Goal: Transaction & Acquisition: Purchase product/service

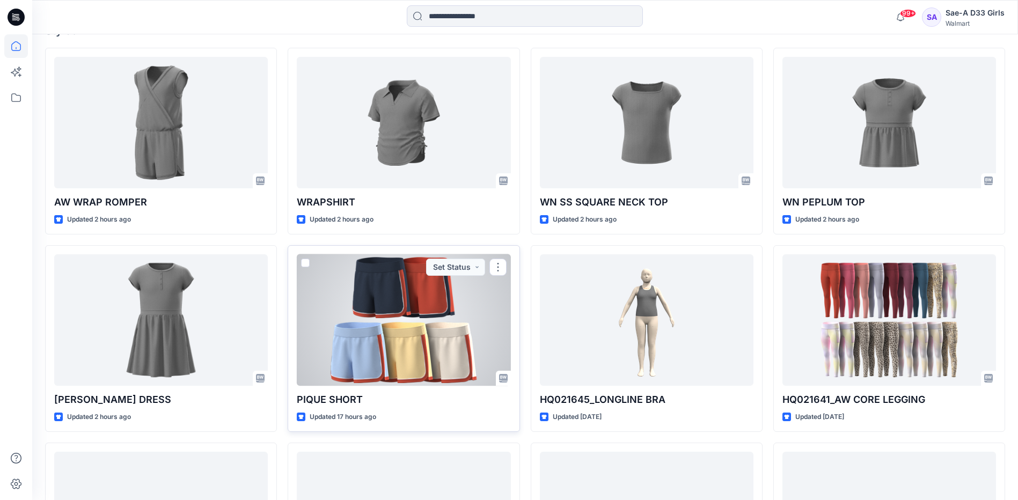
scroll to position [322, 0]
click at [461, 333] on div at bounding box center [404, 320] width 214 height 131
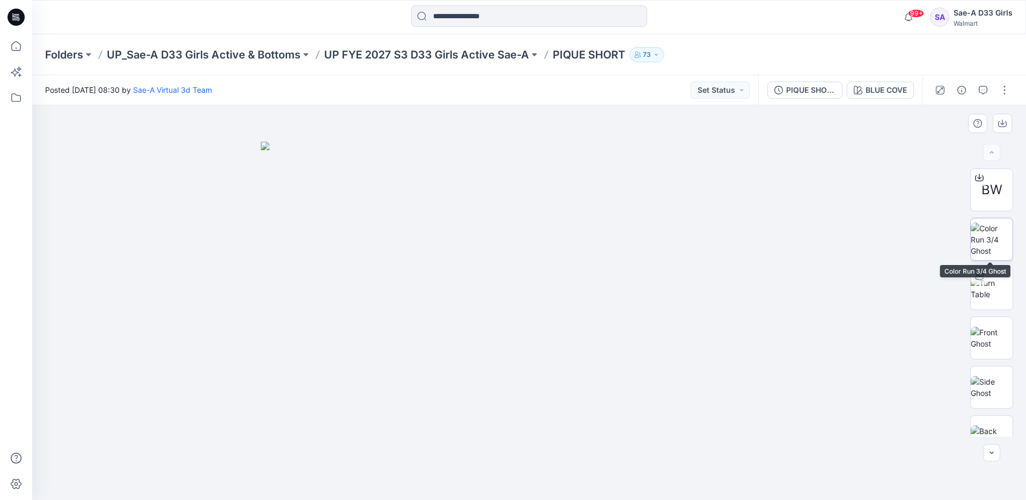
click at [993, 247] on img at bounding box center [992, 240] width 42 height 34
click at [545, 282] on img at bounding box center [529, 363] width 143 height 273
click at [1006, 121] on icon "button" at bounding box center [1002, 124] width 9 height 6
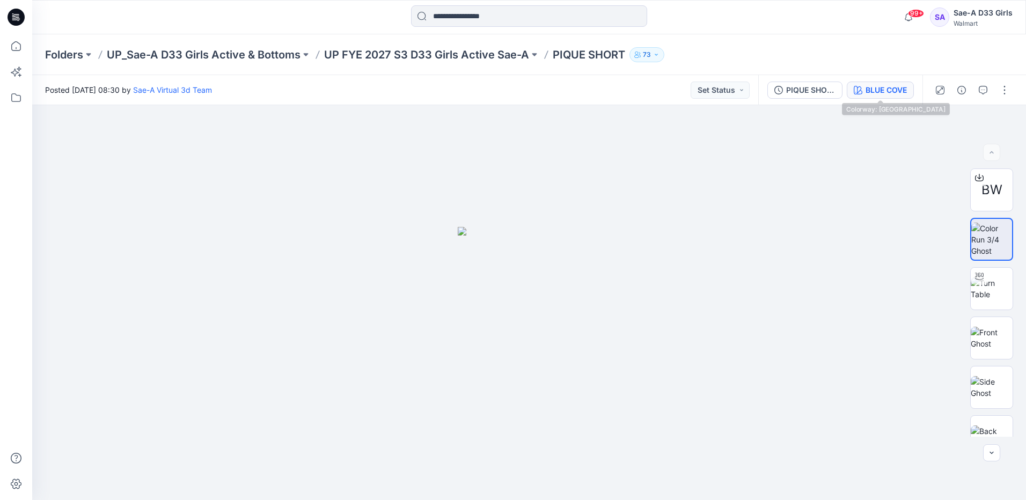
click at [887, 96] on button "BLUE COVE" at bounding box center [880, 90] width 67 height 17
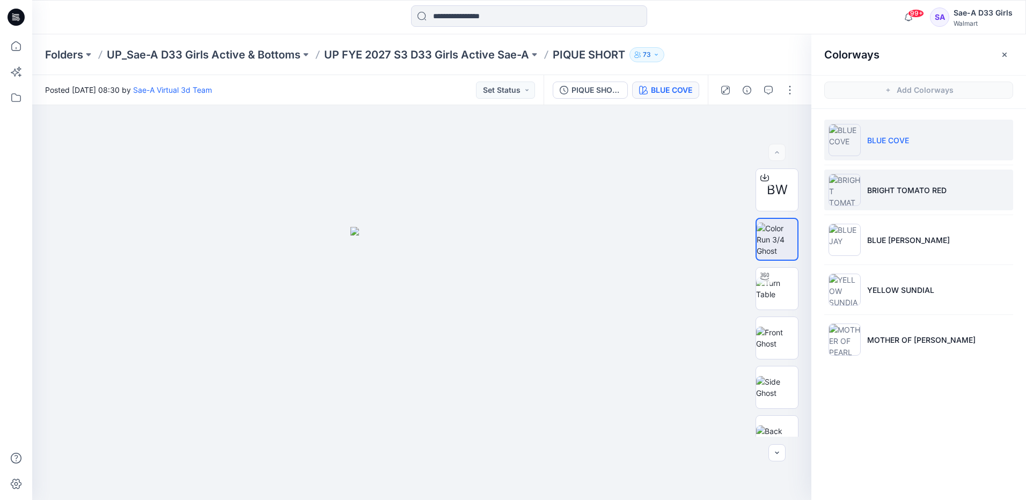
click at [921, 193] on p "BRIGHT TOMATO RED" at bounding box center [906, 190] width 79 height 11
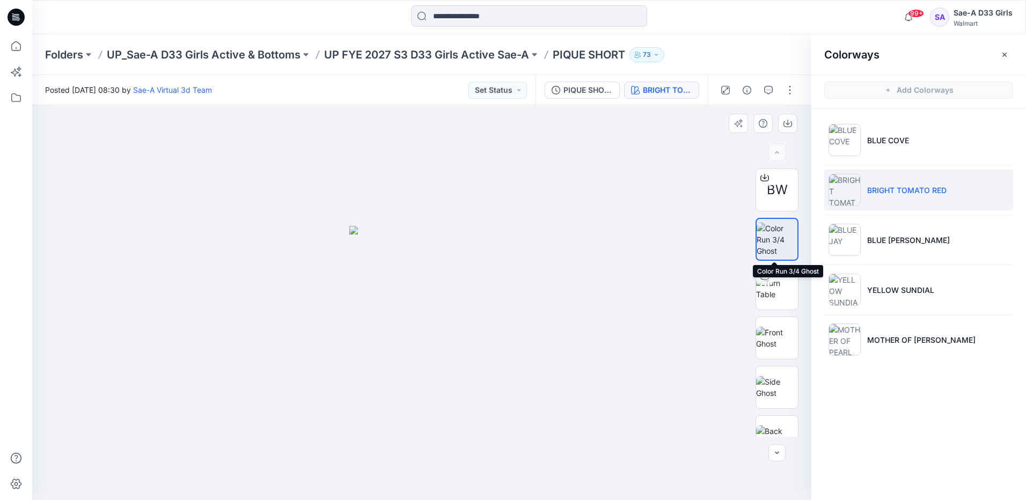
click at [778, 241] on img at bounding box center [777, 240] width 41 height 34
click at [795, 121] on button "button" at bounding box center [787, 123] width 19 height 19
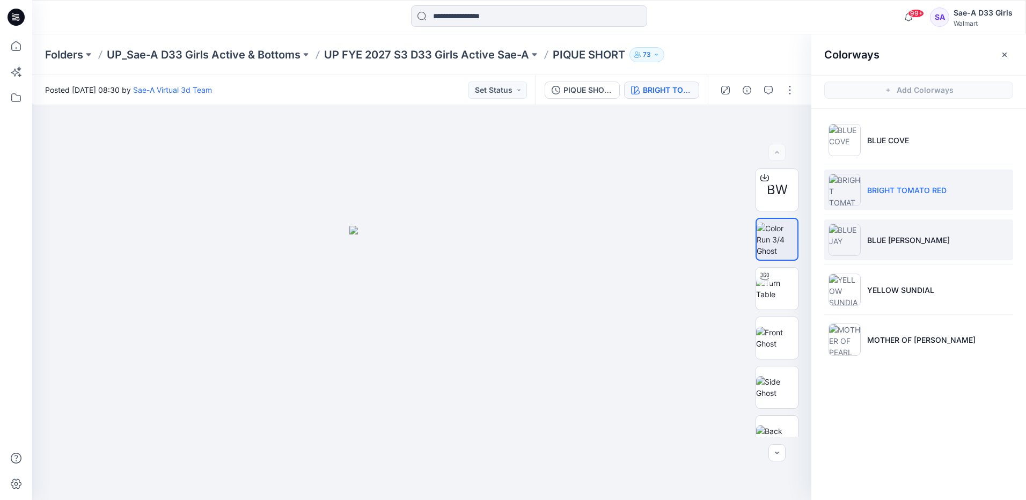
click at [885, 231] on li "BLUE [PERSON_NAME]" at bounding box center [918, 239] width 189 height 41
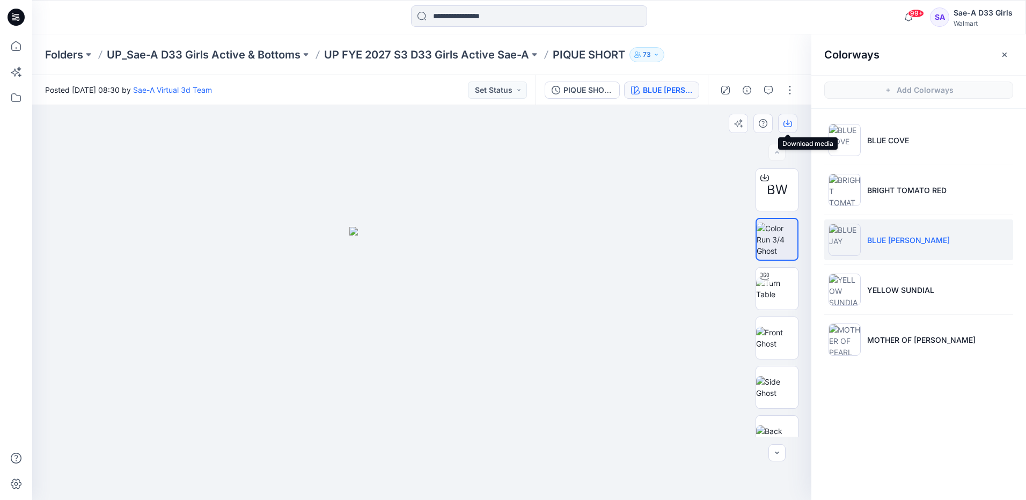
click at [784, 120] on icon "button" at bounding box center [787, 123] width 9 height 9
drag, startPoint x: 911, startPoint y: 285, endPoint x: 829, endPoint y: 161, distance: 149.1
click at [911, 285] on p "YELLOW SUNDIAL" at bounding box center [900, 289] width 67 height 11
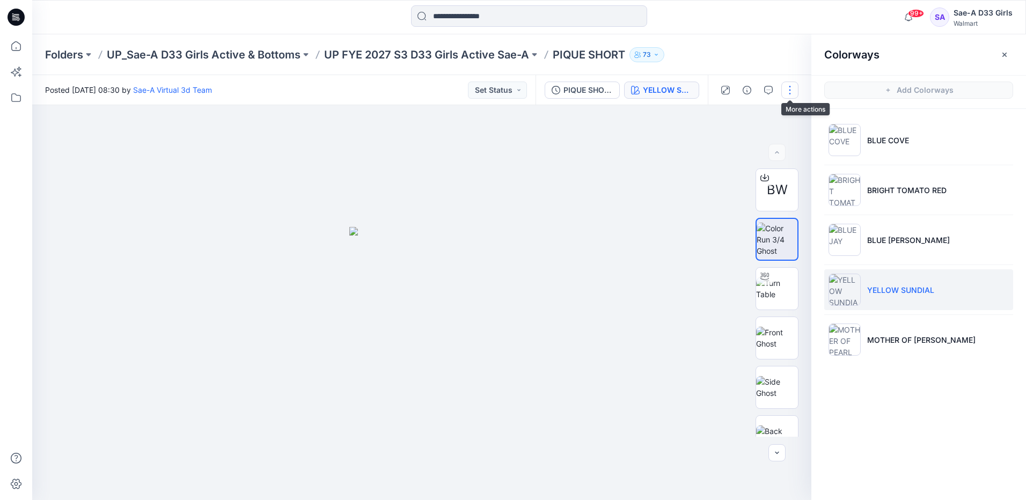
click at [791, 90] on button "button" at bounding box center [789, 90] width 17 height 17
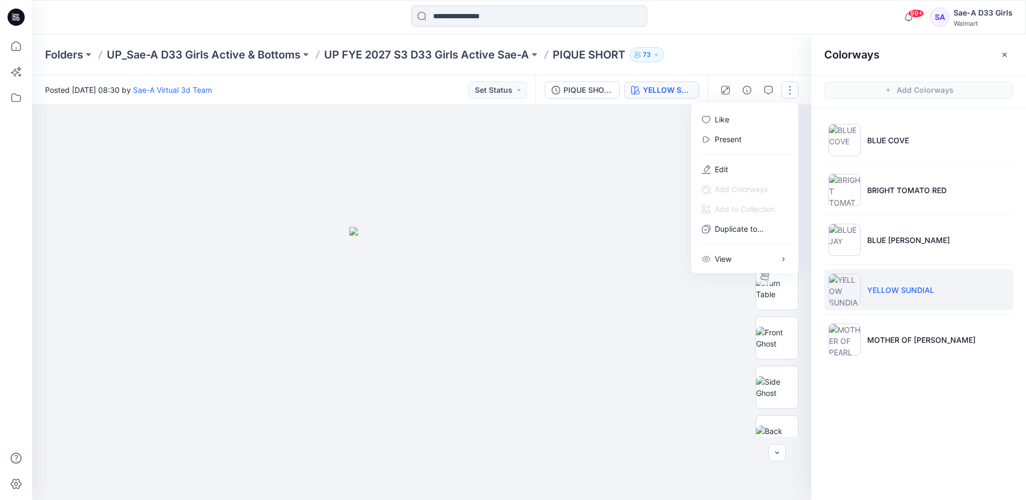
click at [685, 318] on div at bounding box center [421, 302] width 779 height 395
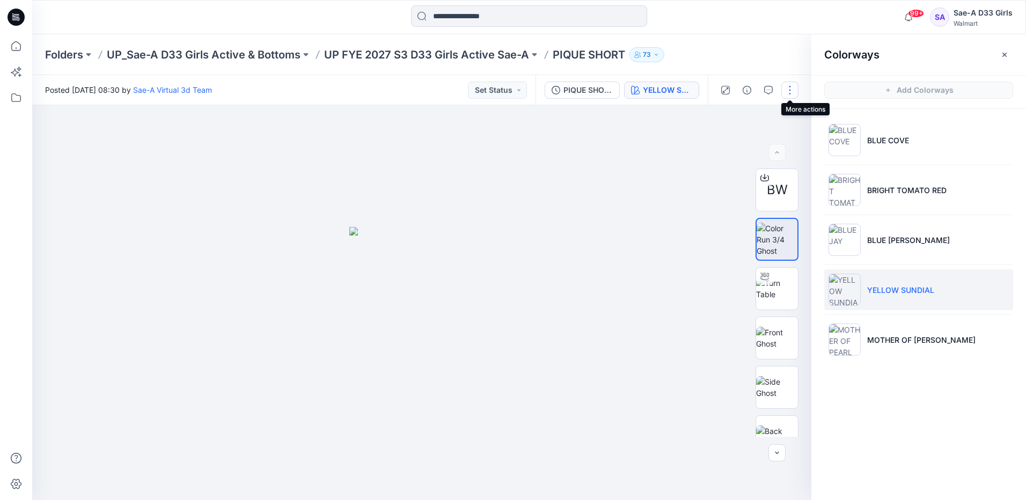
click at [791, 92] on button "button" at bounding box center [789, 90] width 17 height 17
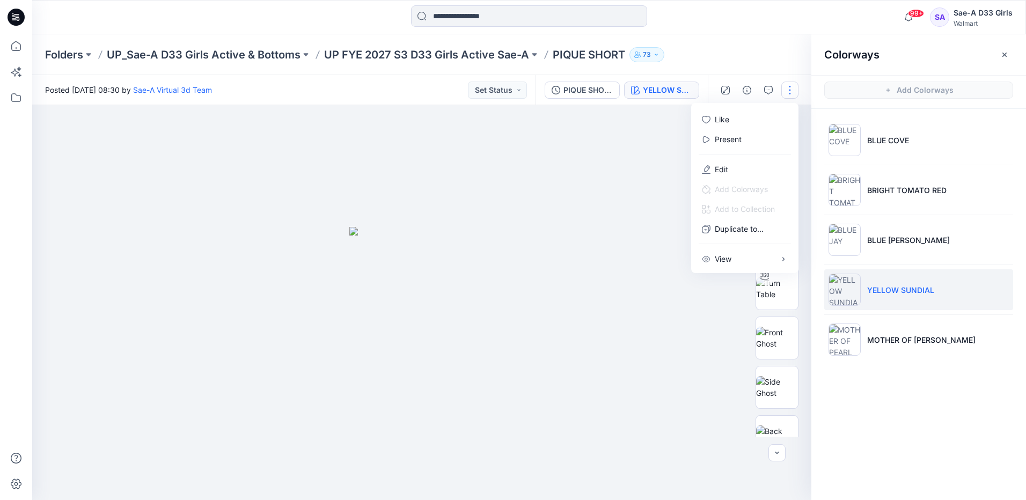
click at [587, 174] on div at bounding box center [421, 302] width 779 height 395
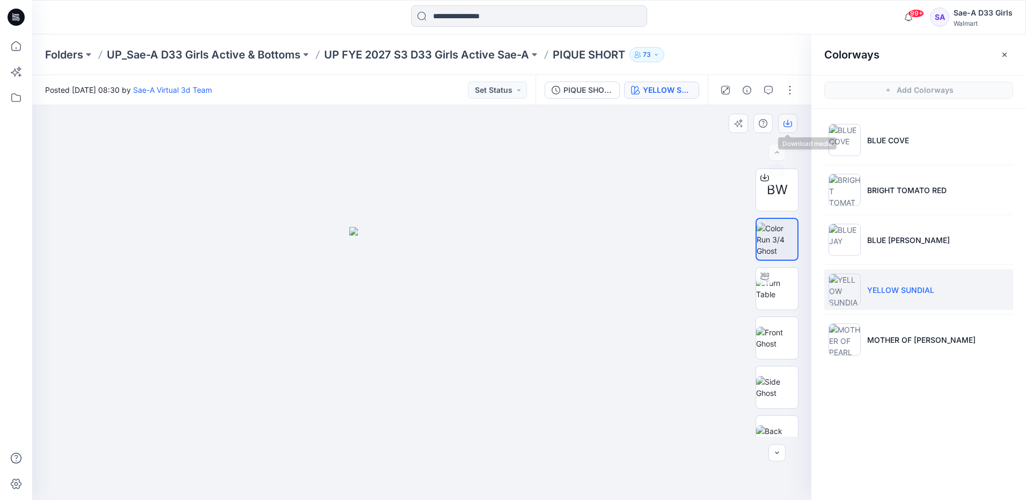
click at [793, 119] on button "button" at bounding box center [787, 123] width 19 height 19
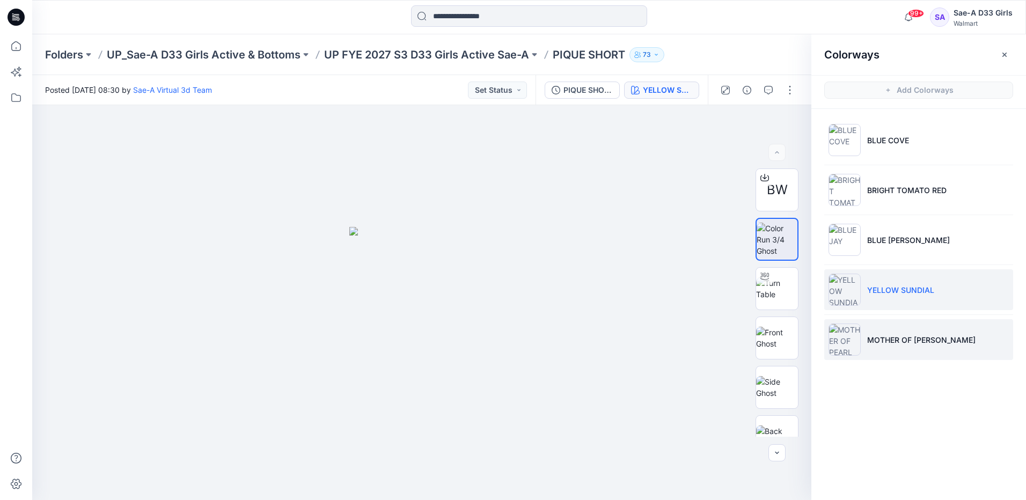
click at [893, 329] on li "MOTHER OF [PERSON_NAME]" at bounding box center [918, 339] width 189 height 41
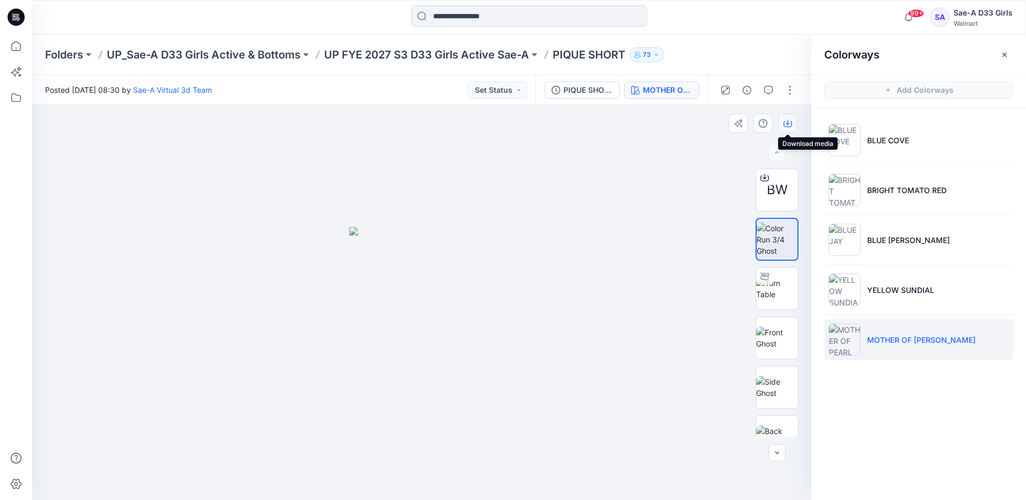
click at [788, 123] on icon "button" at bounding box center [788, 122] width 4 height 5
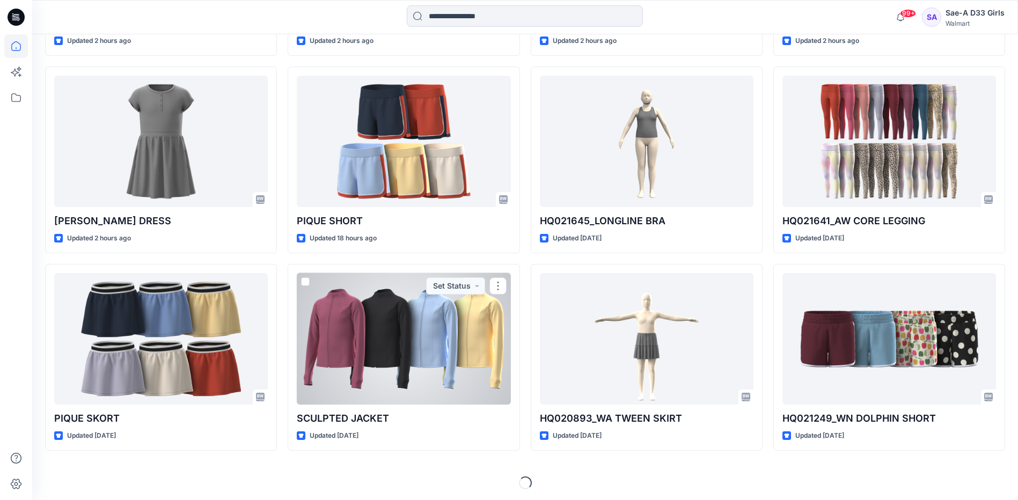
scroll to position [503, 0]
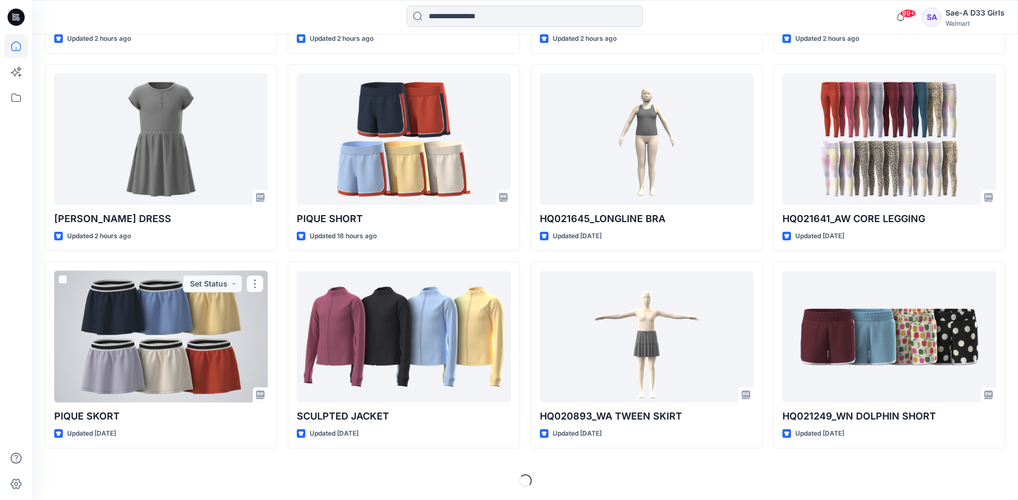
click at [177, 330] on div at bounding box center [161, 336] width 214 height 131
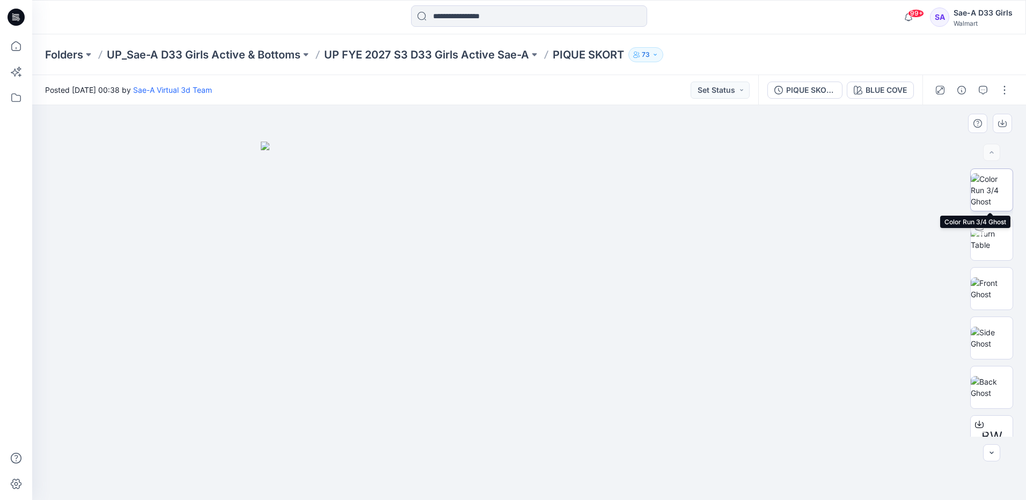
drag, startPoint x: 989, startPoint y: 192, endPoint x: 972, endPoint y: 191, distance: 17.2
click at [986, 191] on img at bounding box center [992, 190] width 42 height 34
click at [1004, 124] on icon "button" at bounding box center [1002, 123] width 9 height 9
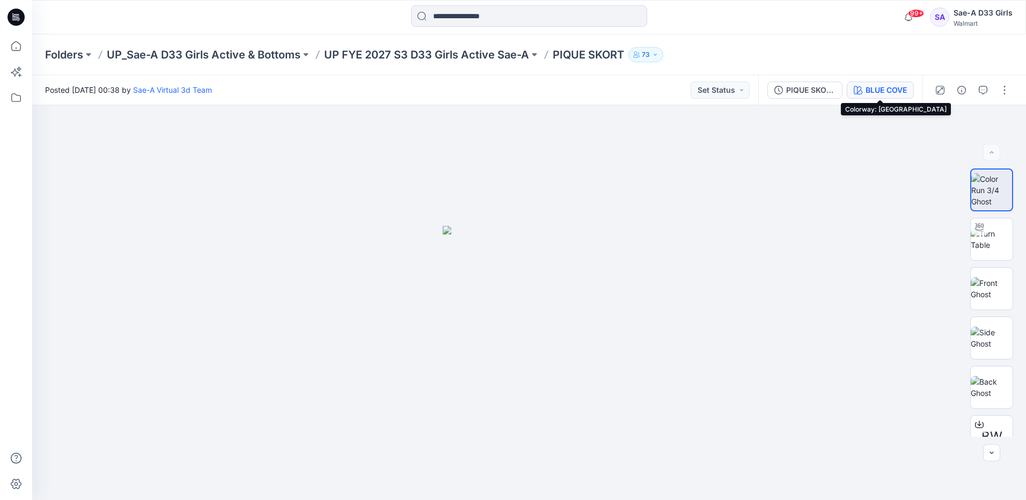
click at [892, 87] on div "BLUE COVE" at bounding box center [886, 90] width 41 height 12
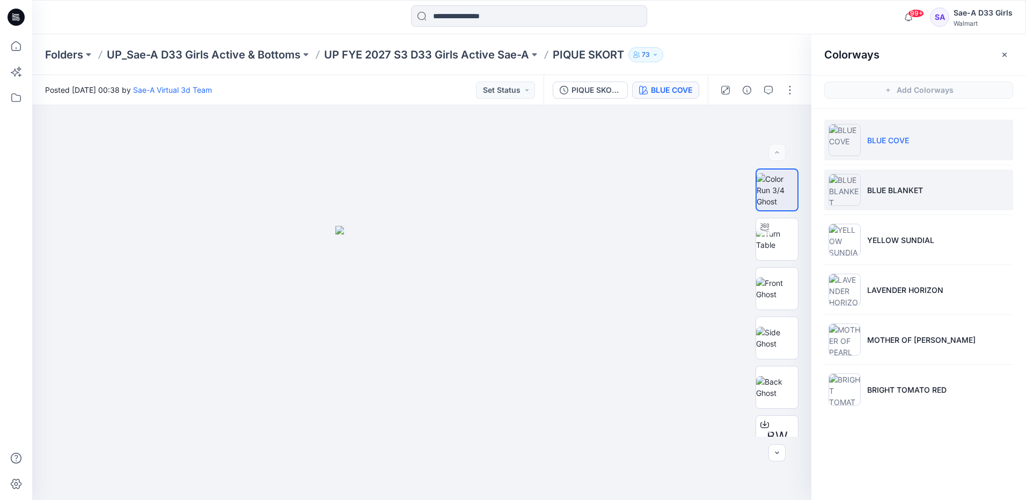
click at [889, 190] on p "BLUE BLANKET" at bounding box center [895, 190] width 56 height 11
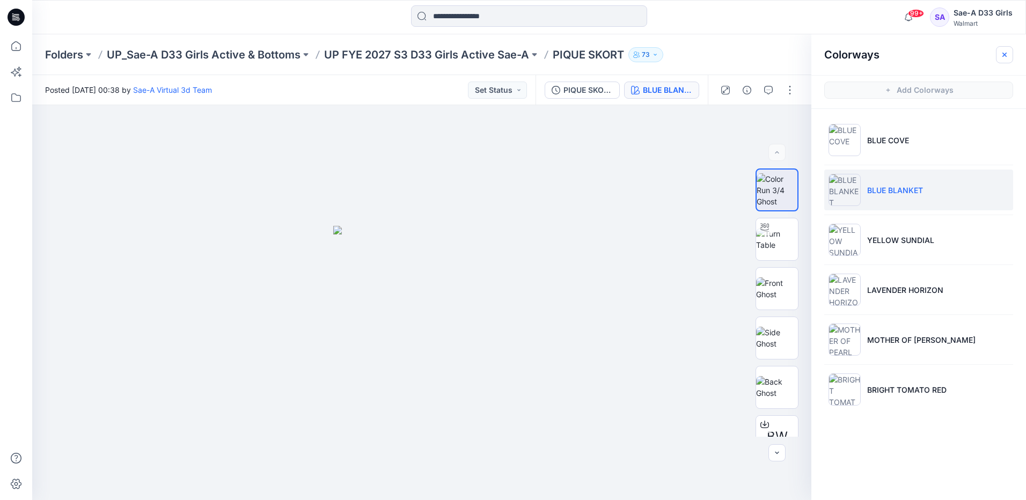
click at [1001, 51] on icon "button" at bounding box center [1004, 54] width 9 height 9
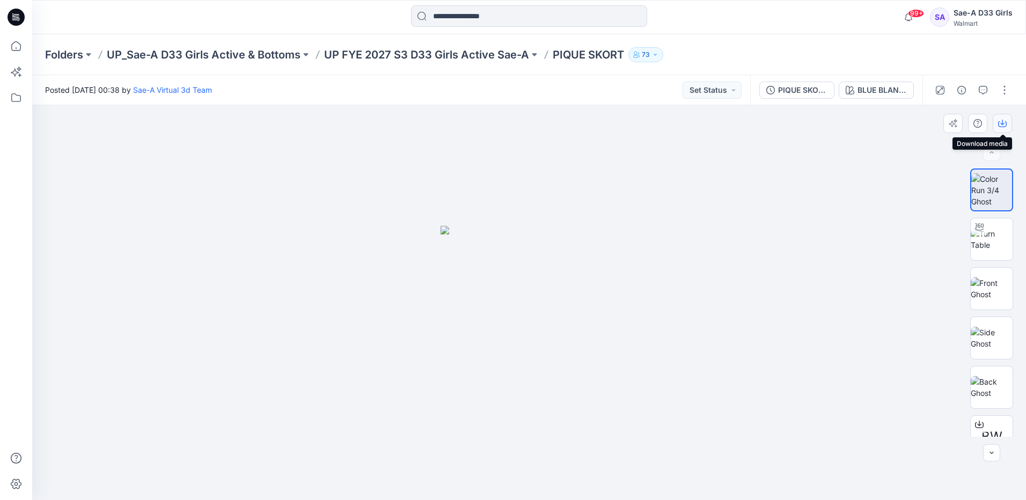
click at [1001, 120] on icon "button" at bounding box center [1002, 123] width 9 height 9
click at [877, 91] on div "BLUE BLANKET" at bounding box center [881, 90] width 49 height 12
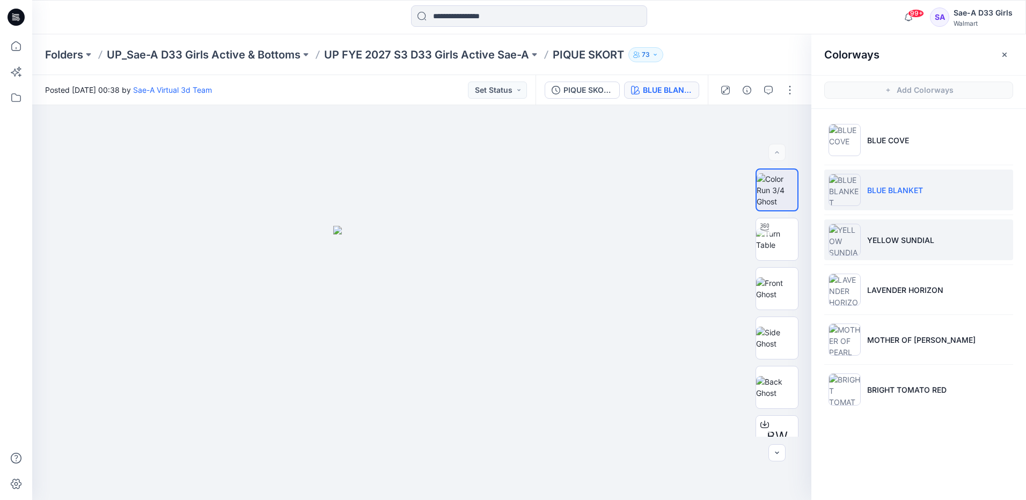
click at [980, 253] on li "YELLOW SUNDIAL" at bounding box center [918, 239] width 189 height 41
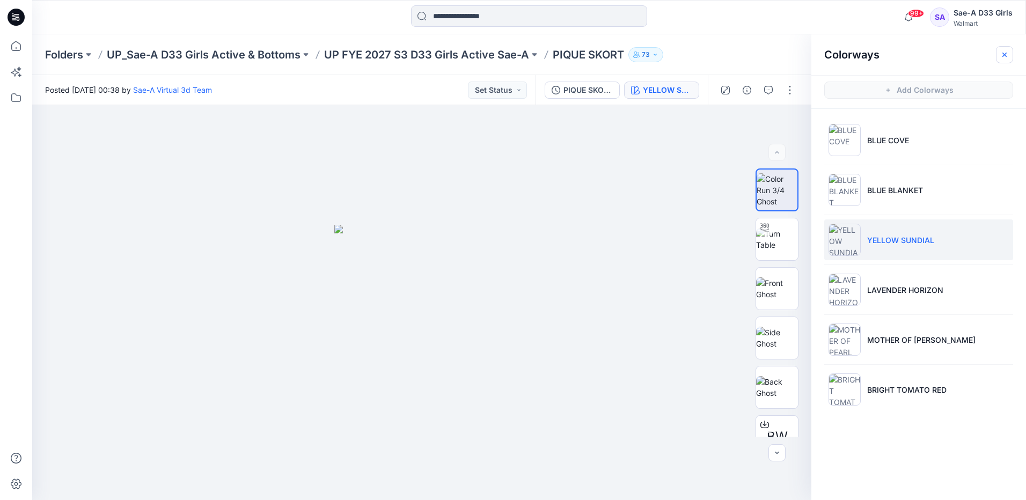
click at [1006, 54] on icon "button" at bounding box center [1004, 54] width 9 height 9
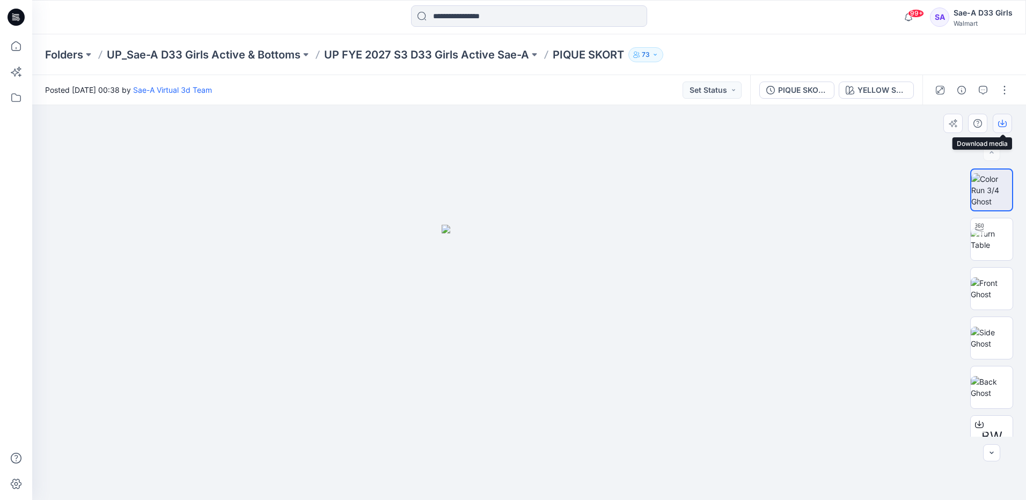
click at [1005, 121] on icon "button" at bounding box center [1002, 123] width 9 height 9
click at [1001, 54] on div "Folders UP_Sae-A D33 Girls Active & Bottoms UP FYE 2027 S3 D33 Girls Active Sae…" at bounding box center [529, 54] width 994 height 41
click at [877, 91] on div "YELLOW SUNDIAL" at bounding box center [881, 90] width 49 height 12
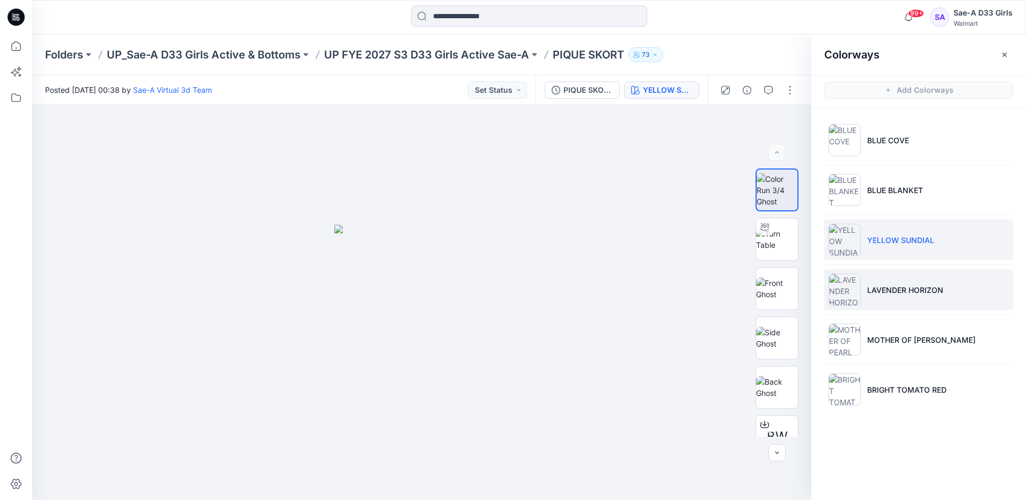
click at [907, 297] on li "LAVENDER HORIZON" at bounding box center [918, 289] width 189 height 41
click at [1004, 53] on icon "button" at bounding box center [1004, 54] width 9 height 9
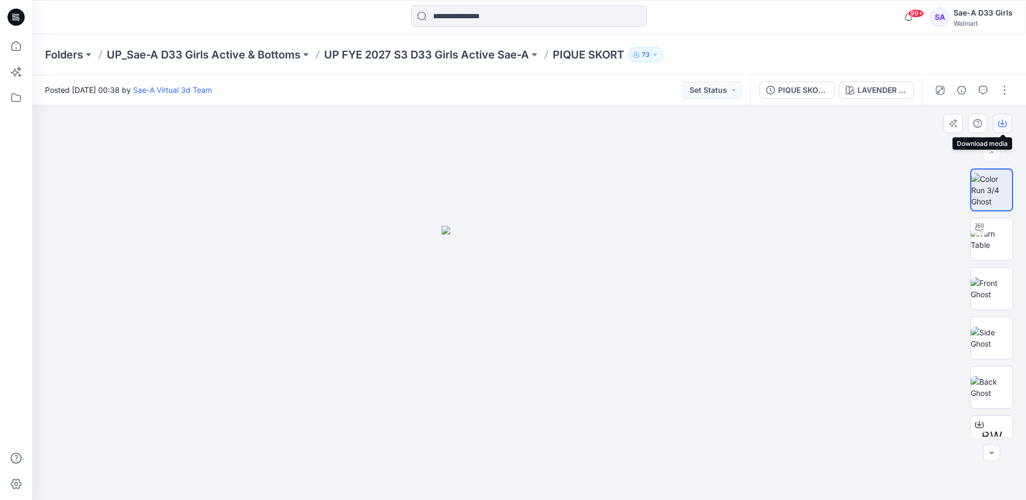
click at [1005, 120] on icon "button" at bounding box center [1002, 123] width 9 height 9
click at [869, 87] on div "LAVENDER HORIZON" at bounding box center [881, 90] width 49 height 12
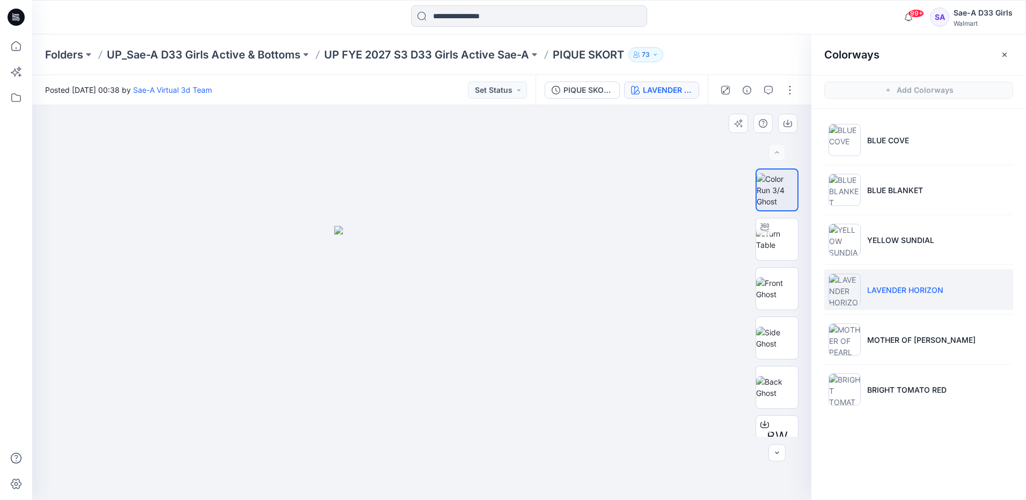
click at [677, 158] on div at bounding box center [421, 302] width 779 height 395
click at [1006, 57] on icon "button" at bounding box center [1004, 54] width 9 height 9
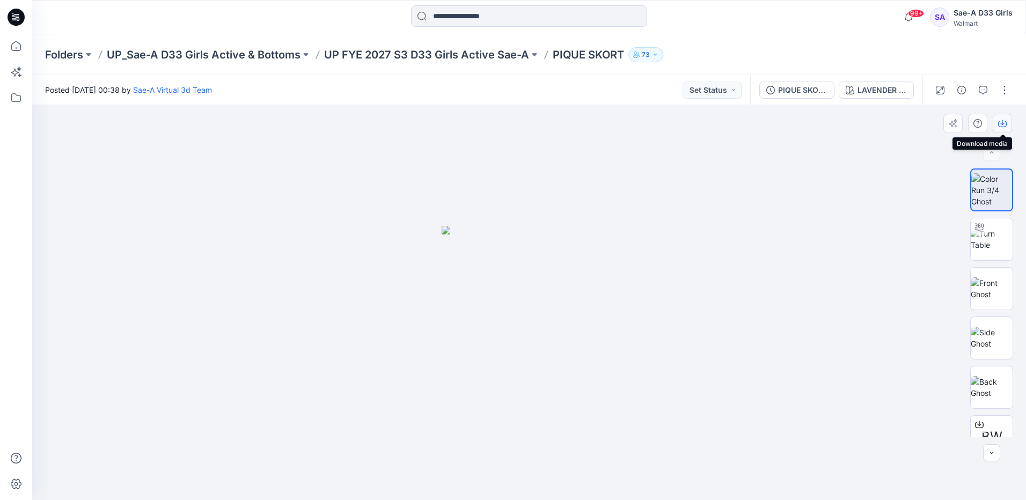
click at [1000, 126] on icon "button" at bounding box center [1002, 123] width 9 height 9
click at [1001, 125] on icon "button" at bounding box center [1002, 123] width 9 height 9
click at [1017, 140] on div at bounding box center [529, 302] width 994 height 395
click at [873, 83] on button "LAVENDER HORIZON" at bounding box center [876, 90] width 75 height 17
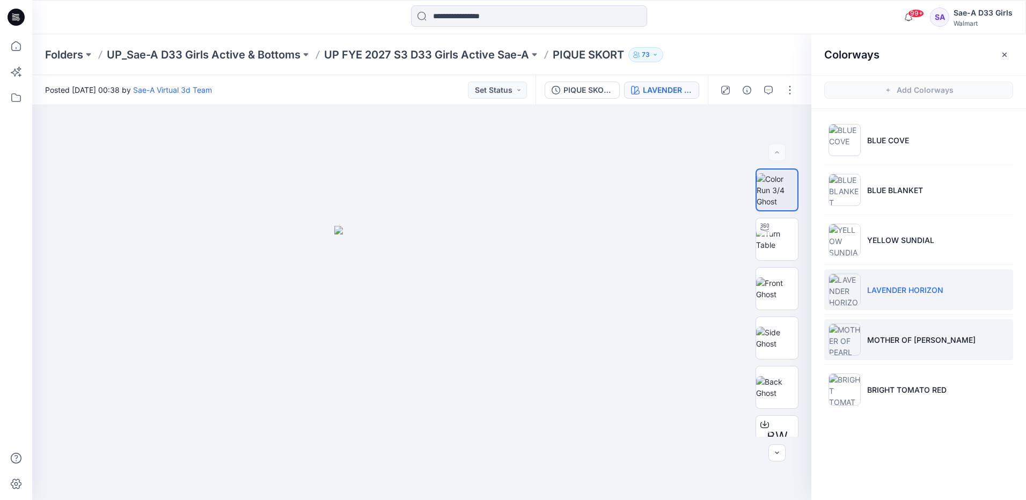
click at [928, 333] on li "MOTHER OF [PERSON_NAME]" at bounding box center [918, 339] width 189 height 41
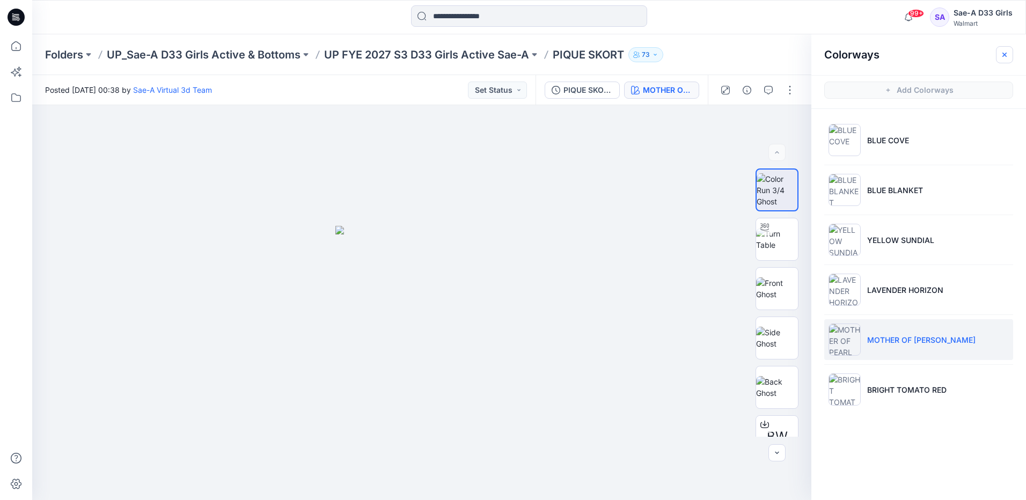
click at [1005, 54] on icon "button" at bounding box center [1004, 54] width 4 height 4
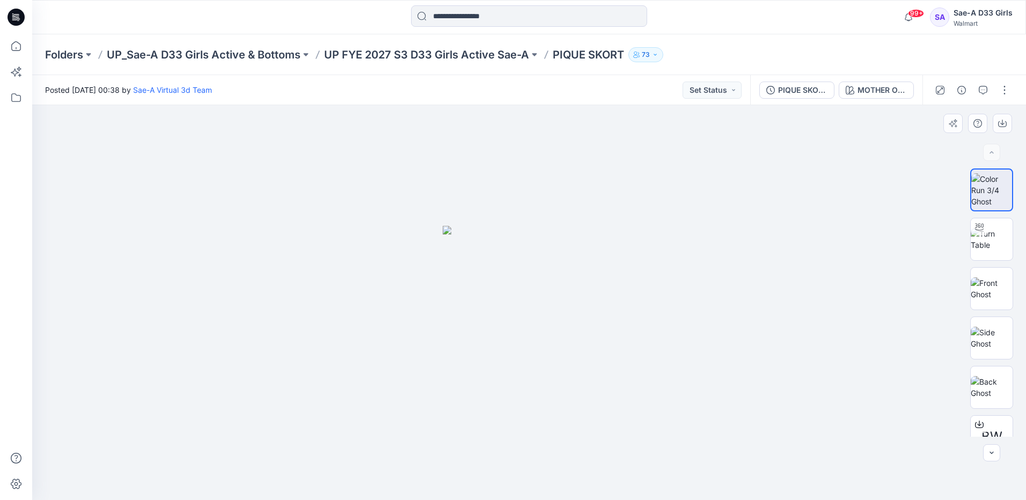
click at [1005, 133] on div at bounding box center [529, 302] width 994 height 395
click at [1007, 127] on button "button" at bounding box center [1002, 123] width 19 height 19
click at [1015, 156] on div at bounding box center [529, 302] width 994 height 395
click at [879, 91] on div "MOTHER OF [PERSON_NAME]" at bounding box center [881, 90] width 49 height 12
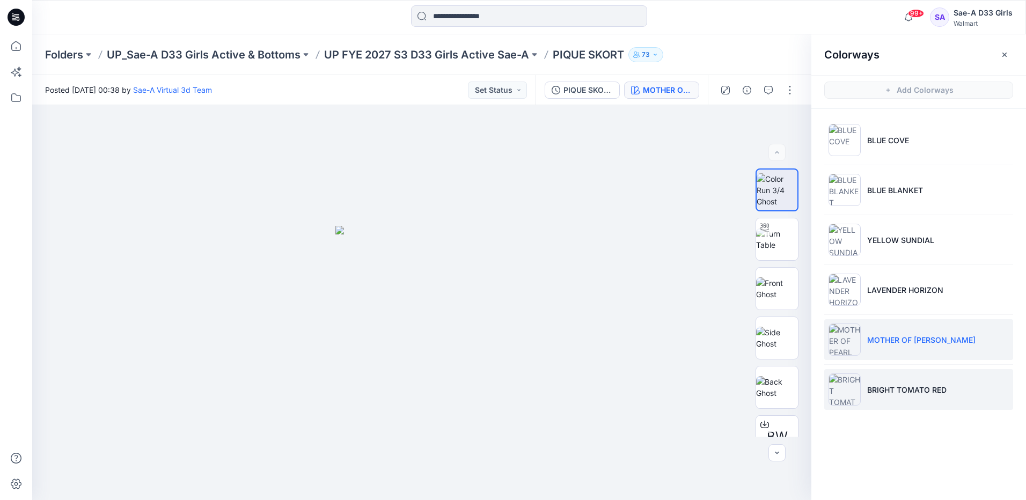
click at [925, 390] on p "BRIGHT TOMATO RED" at bounding box center [906, 389] width 79 height 11
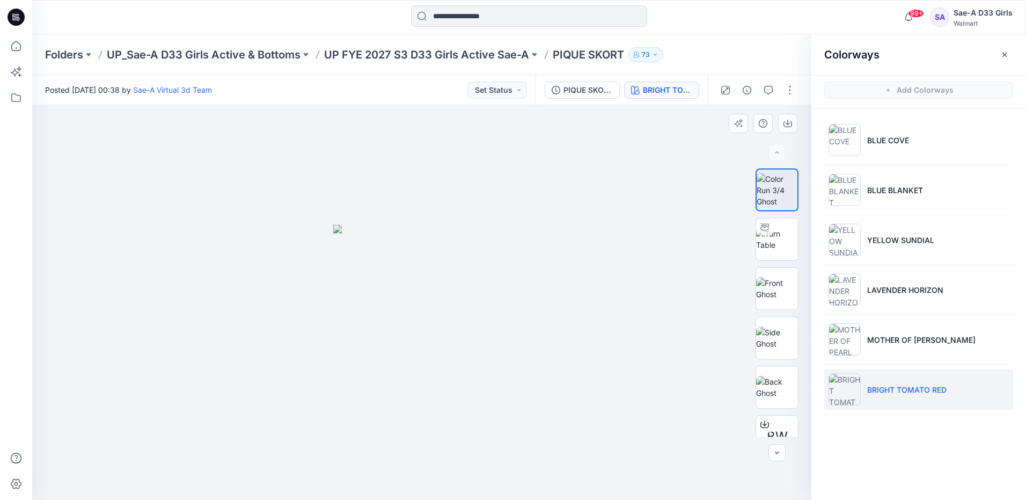
click at [707, 265] on div at bounding box center [421, 302] width 779 height 395
click at [1003, 55] on icon "button" at bounding box center [1004, 54] width 9 height 9
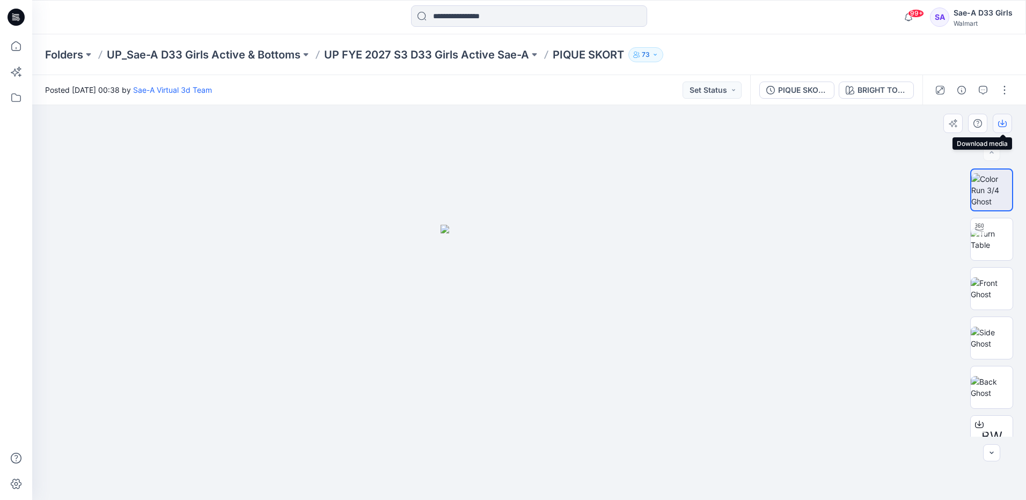
click at [1004, 121] on icon "button" at bounding box center [1002, 123] width 9 height 9
click at [810, 433] on div at bounding box center [529, 302] width 994 height 395
